Goal: Transaction & Acquisition: Book appointment/travel/reservation

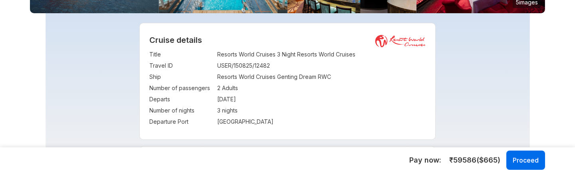
scroll to position [139, 0]
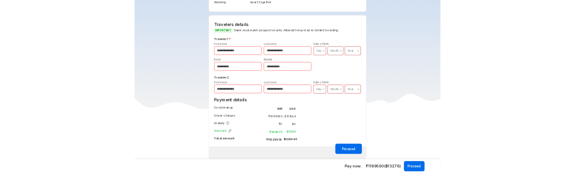
scroll to position [365, 0]
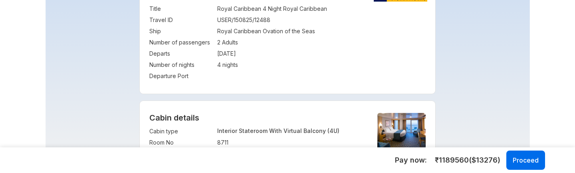
scroll to position [179, 0]
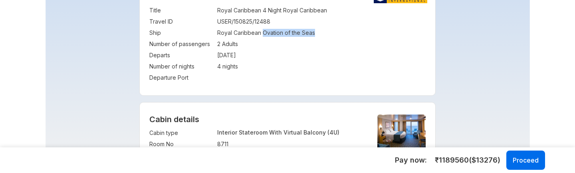
drag, startPoint x: 263, startPoint y: 31, endPoint x: 313, endPoint y: 35, distance: 49.7
click at [313, 35] on td "Royal Caribbean Ovation of the Seas" at bounding box center [321, 32] width 209 height 11
copy td "Ovation of the Seas"
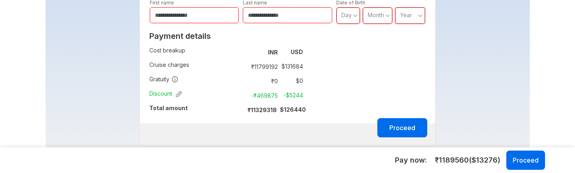
scroll to position [515, 0]
click at [357, 72] on div "**********" at bounding box center [287, 11] width 297 height 269
